Goal: Information Seeking & Learning: Learn about a topic

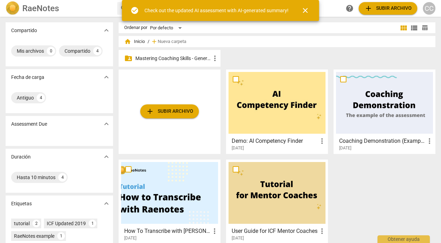
click at [175, 58] on p "Mastering Coaching Skills - Generación 31" at bounding box center [172, 58] width 75 height 7
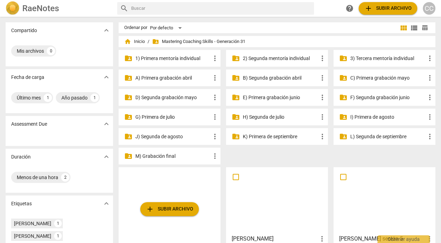
click at [268, 116] on p "H) Segunda de julio" at bounding box center [280, 116] width 75 height 7
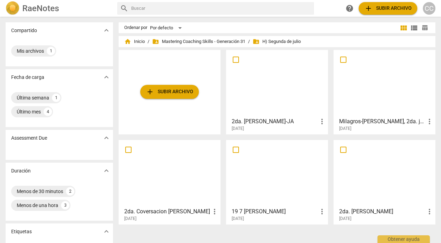
click at [277, 80] on div at bounding box center [277, 83] width 97 height 62
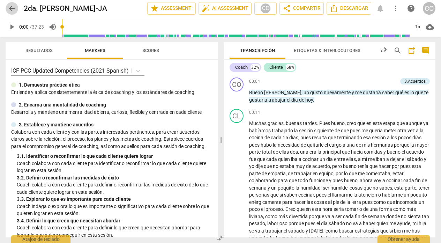
click at [10, 9] on span "arrow_back" at bounding box center [12, 8] width 8 height 8
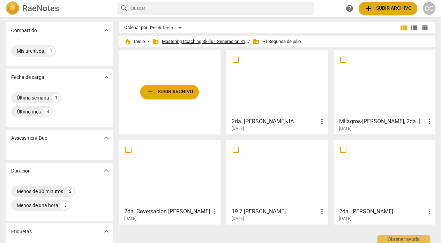
click at [176, 41] on span "folder_shared Mastering Coaching Skills - Generación 31" at bounding box center [198, 41] width 93 height 7
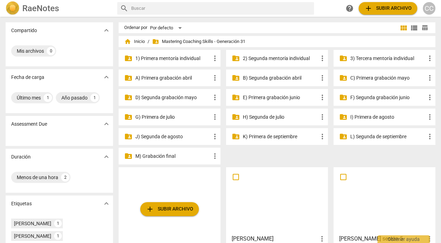
click at [171, 117] on p "G) Primera de julio" at bounding box center [172, 116] width 75 height 7
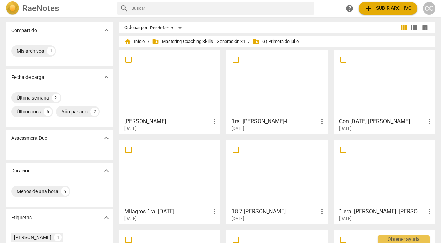
click at [267, 104] on div at bounding box center [277, 83] width 97 height 62
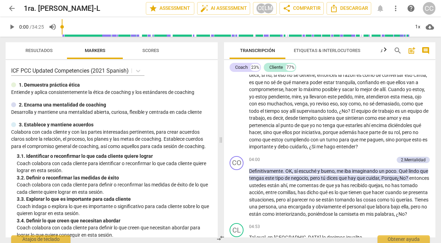
scroll to position [242, 0]
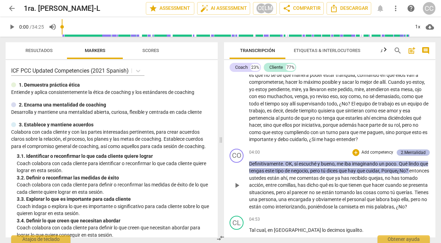
click at [420, 156] on div "2.Mentalidad" at bounding box center [413, 152] width 25 height 6
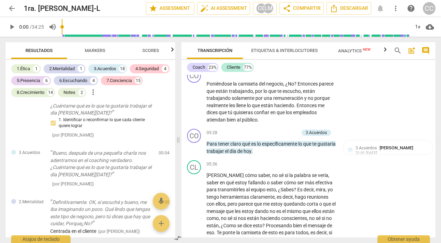
scroll to position [571, 0]
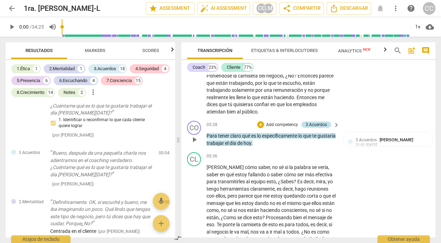
click at [318, 128] on div "3.Acuerdos" at bounding box center [316, 124] width 21 height 6
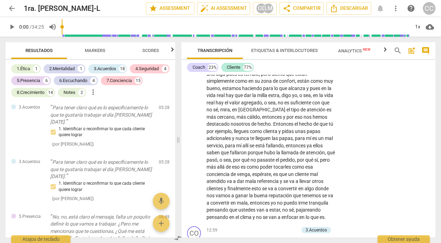
scroll to position [1312, 0]
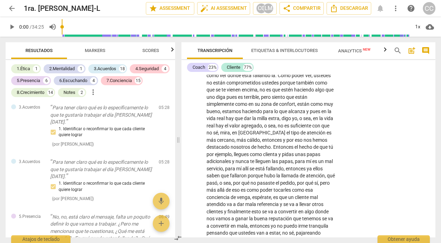
click at [9, 8] on span "arrow_back" at bounding box center [12, 8] width 8 height 8
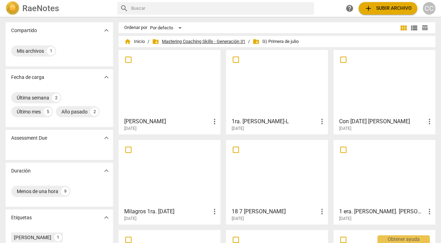
click at [183, 41] on span "folder_shared Mastering Coaching Skills - Generación 31" at bounding box center [198, 41] width 93 height 7
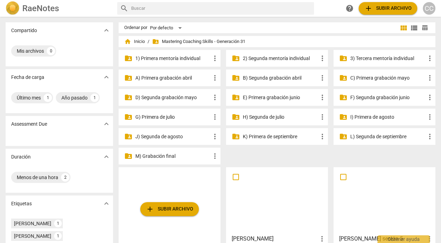
click at [267, 116] on p "H) Segunda de julio" at bounding box center [280, 116] width 75 height 7
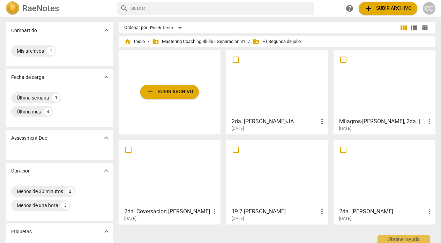
click at [261, 98] on div at bounding box center [277, 83] width 97 height 62
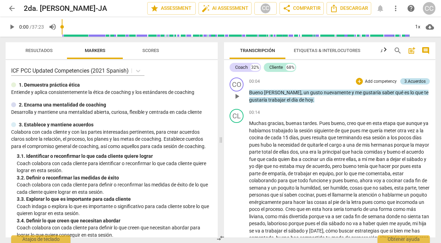
click at [418, 81] on div "3.Acuerdos" at bounding box center [415, 81] width 21 height 6
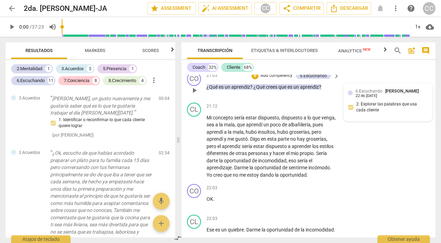
scroll to position [2124, 0]
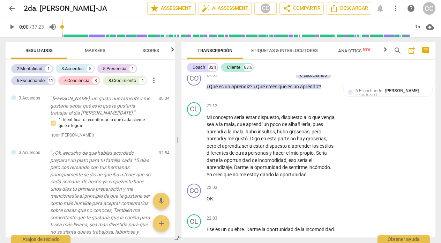
click at [12, 9] on span "arrow_back" at bounding box center [12, 8] width 8 height 8
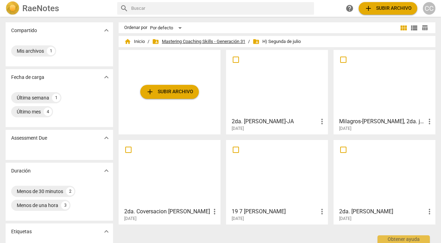
click at [205, 40] on span "folder_shared Mastering Coaching Skills - Generación 31" at bounding box center [198, 41] width 93 height 7
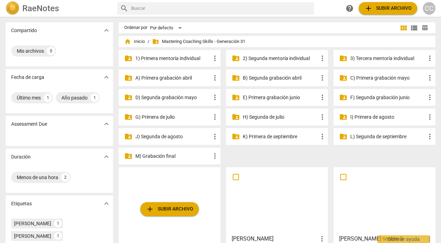
click at [375, 117] on p "I) Primera de agosto" at bounding box center [387, 116] width 75 height 7
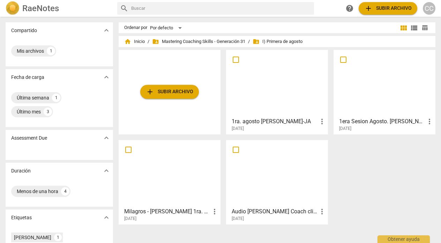
click at [255, 108] on div at bounding box center [277, 83] width 97 height 62
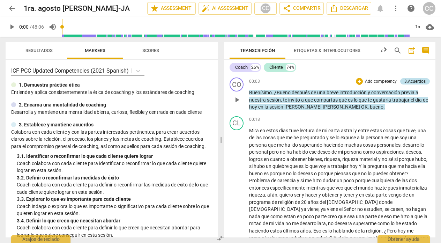
click at [411, 80] on div "3.Acuerdos" at bounding box center [415, 81] width 21 height 6
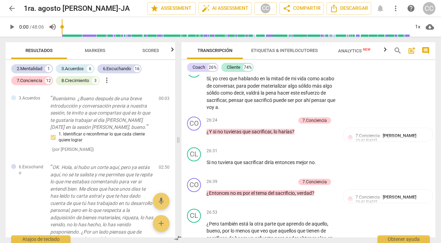
scroll to position [2858, 0]
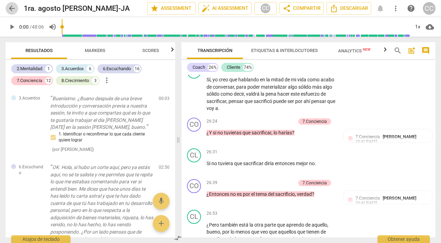
click at [9, 9] on span "arrow_back" at bounding box center [12, 8] width 8 height 8
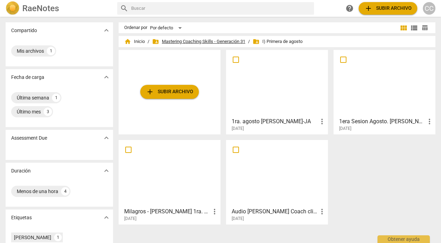
click at [188, 40] on span "folder_shared Mastering Coaching Skills - Generación 31" at bounding box center [198, 41] width 93 height 7
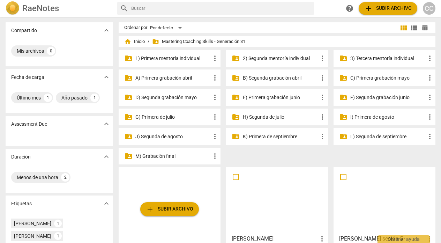
click at [163, 118] on p "G) Primera de julio" at bounding box center [172, 116] width 75 height 7
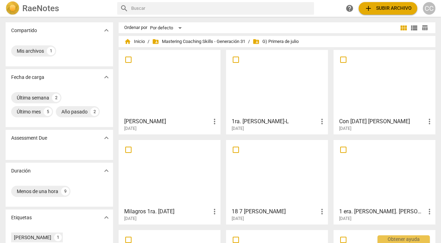
click at [268, 90] on div at bounding box center [277, 83] width 97 height 62
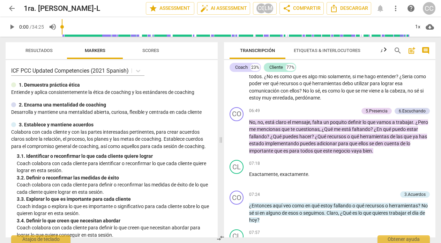
scroll to position [561, 0]
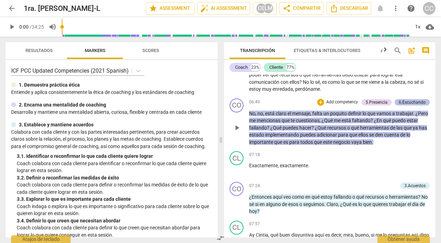
click at [413, 105] on div "6.Escuchando" at bounding box center [412, 102] width 27 height 6
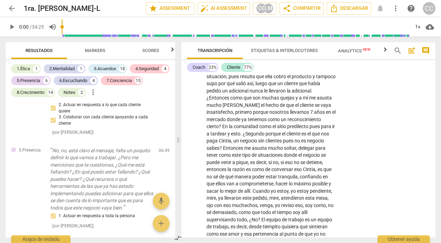
scroll to position [208, 0]
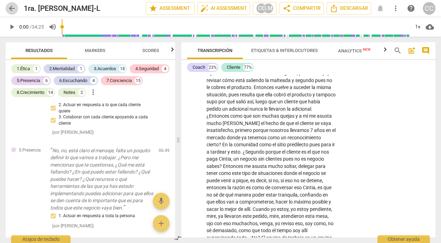
click at [10, 9] on span "arrow_back" at bounding box center [12, 8] width 8 height 8
